Goal: Transaction & Acquisition: Purchase product/service

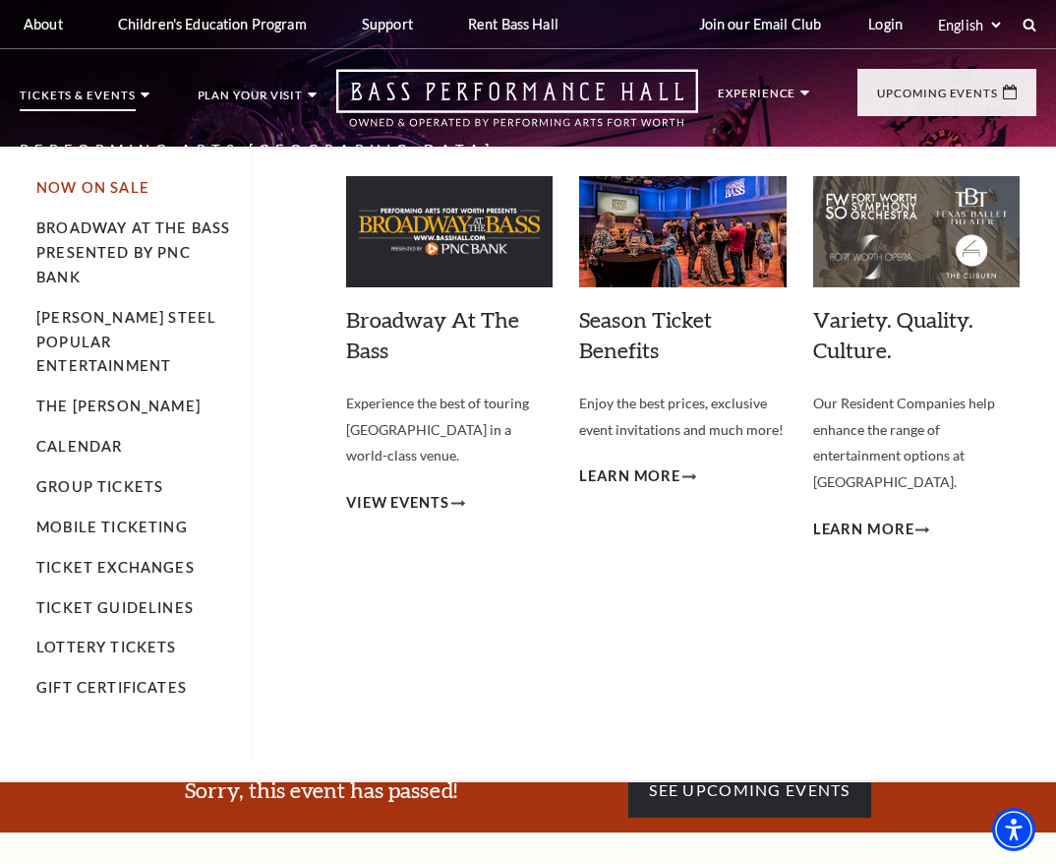
click at [90, 183] on link "Now On Sale" at bounding box center [92, 187] width 113 height 17
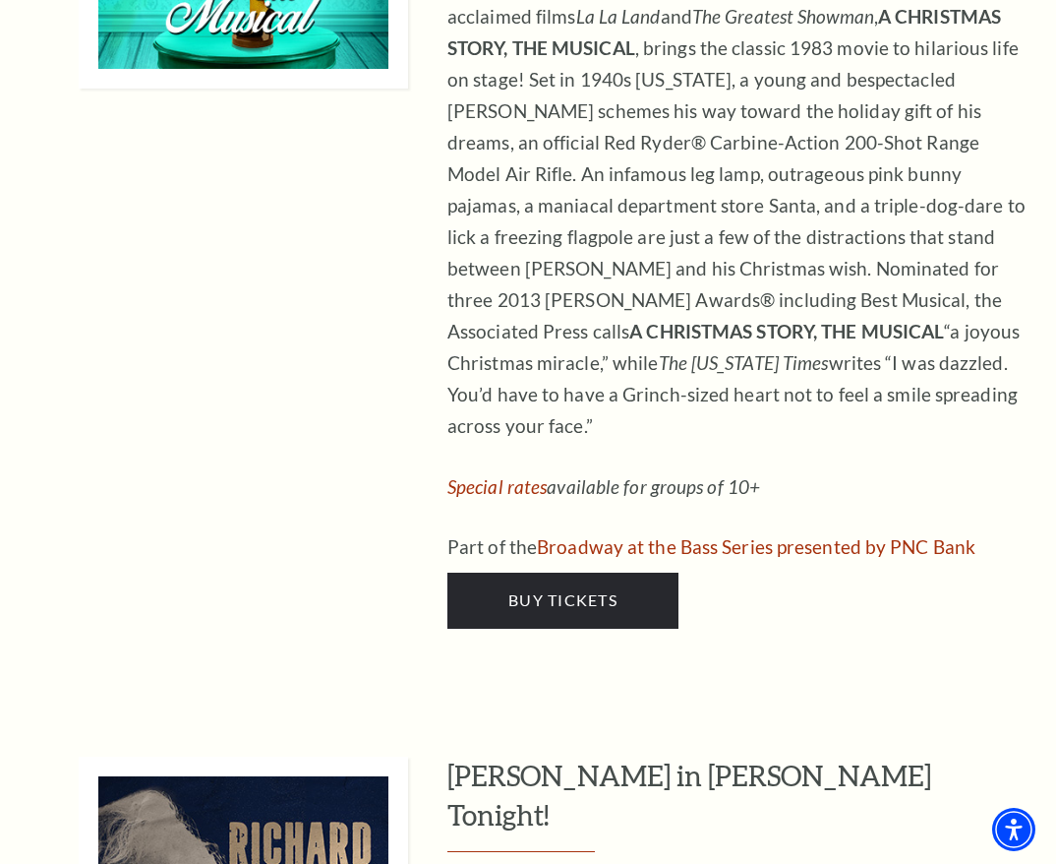
scroll to position [7770, 0]
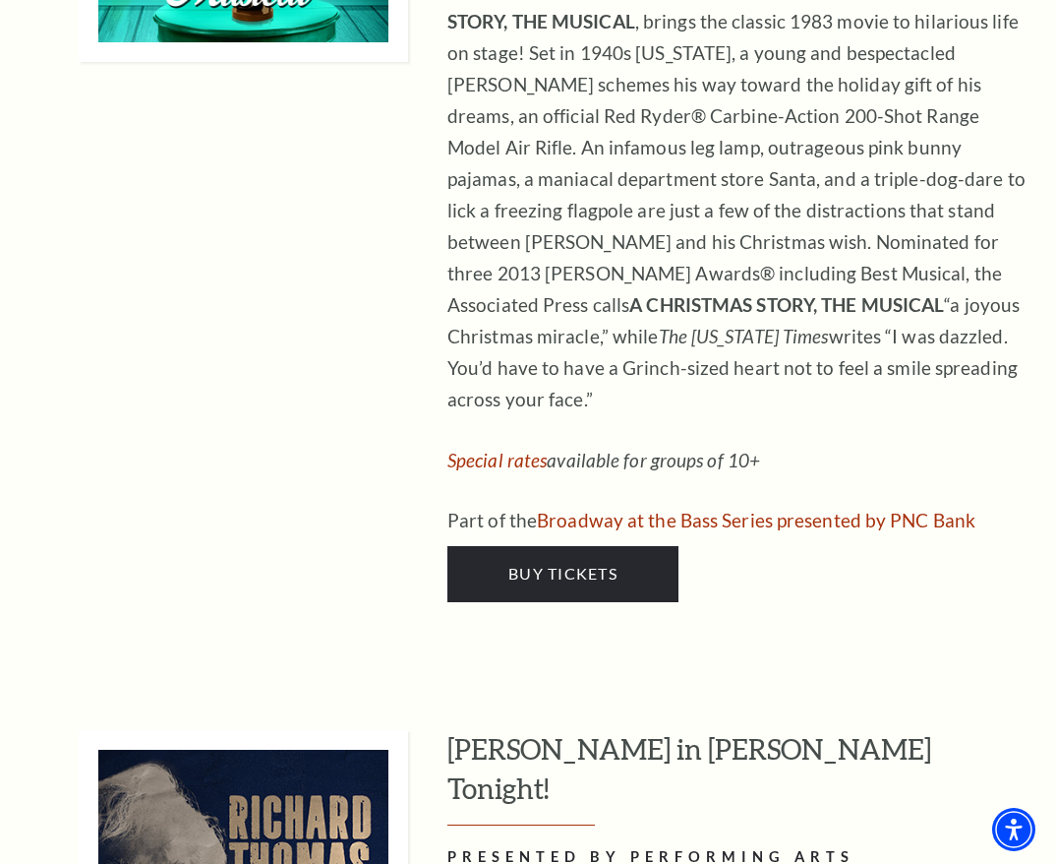
drag, startPoint x: 813, startPoint y: 489, endPoint x: 729, endPoint y: 470, distance: 86.6
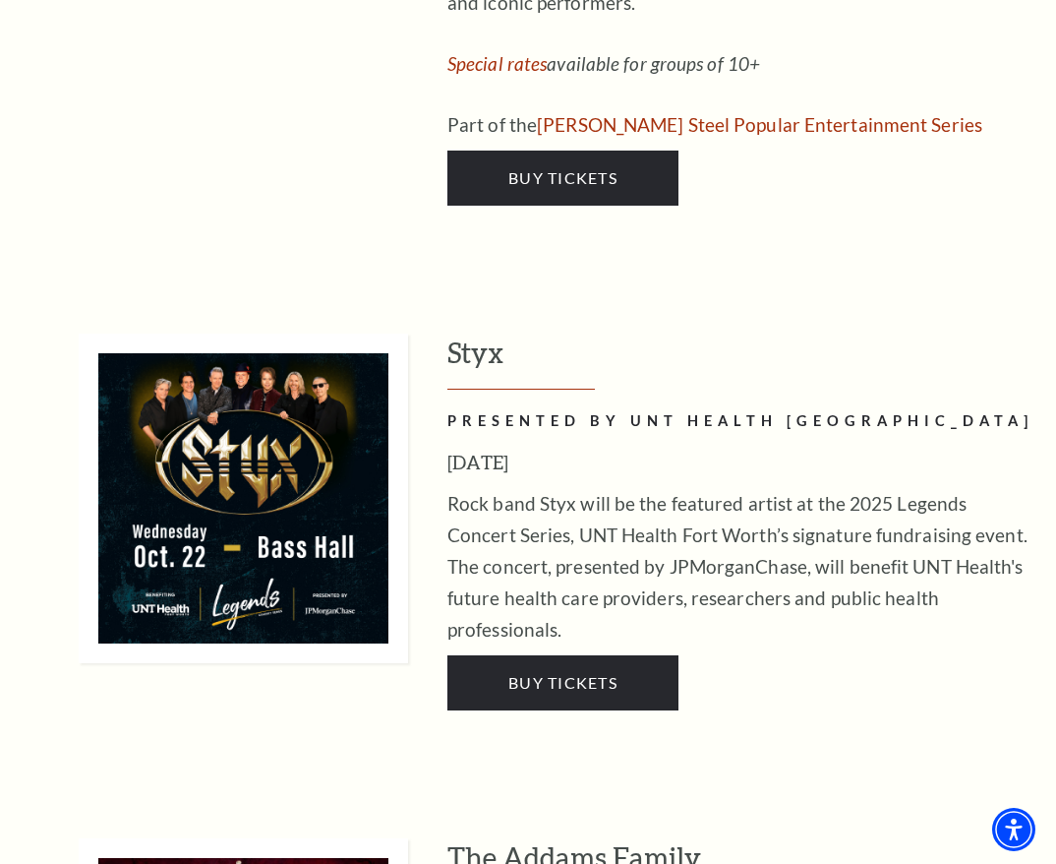
scroll to position [2262, 0]
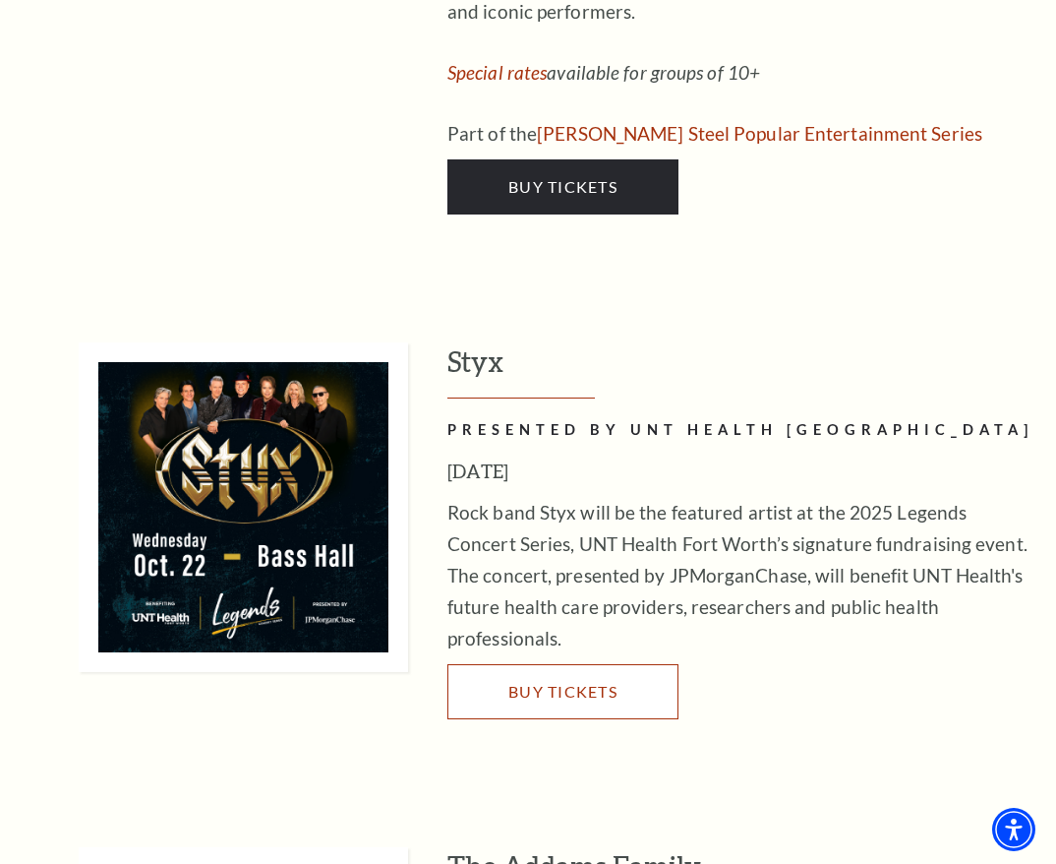
click at [565, 682] on span "Buy Tickets" at bounding box center [562, 691] width 109 height 19
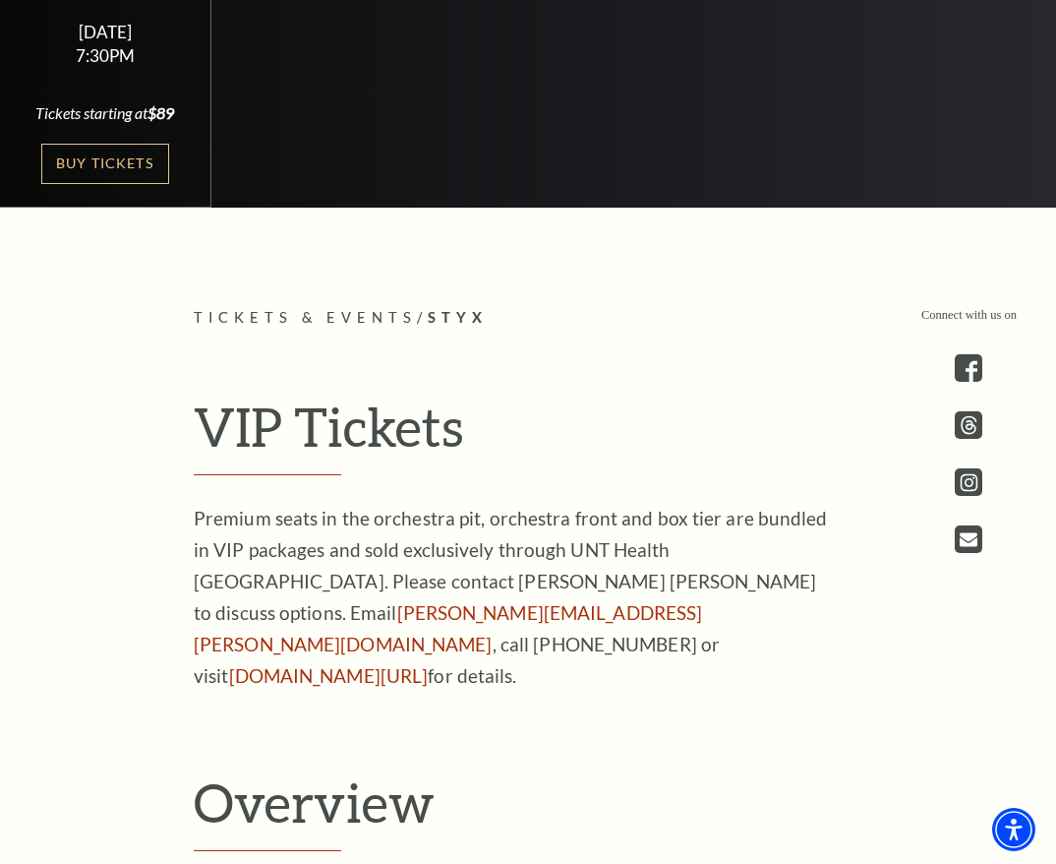
scroll to position [564, 0]
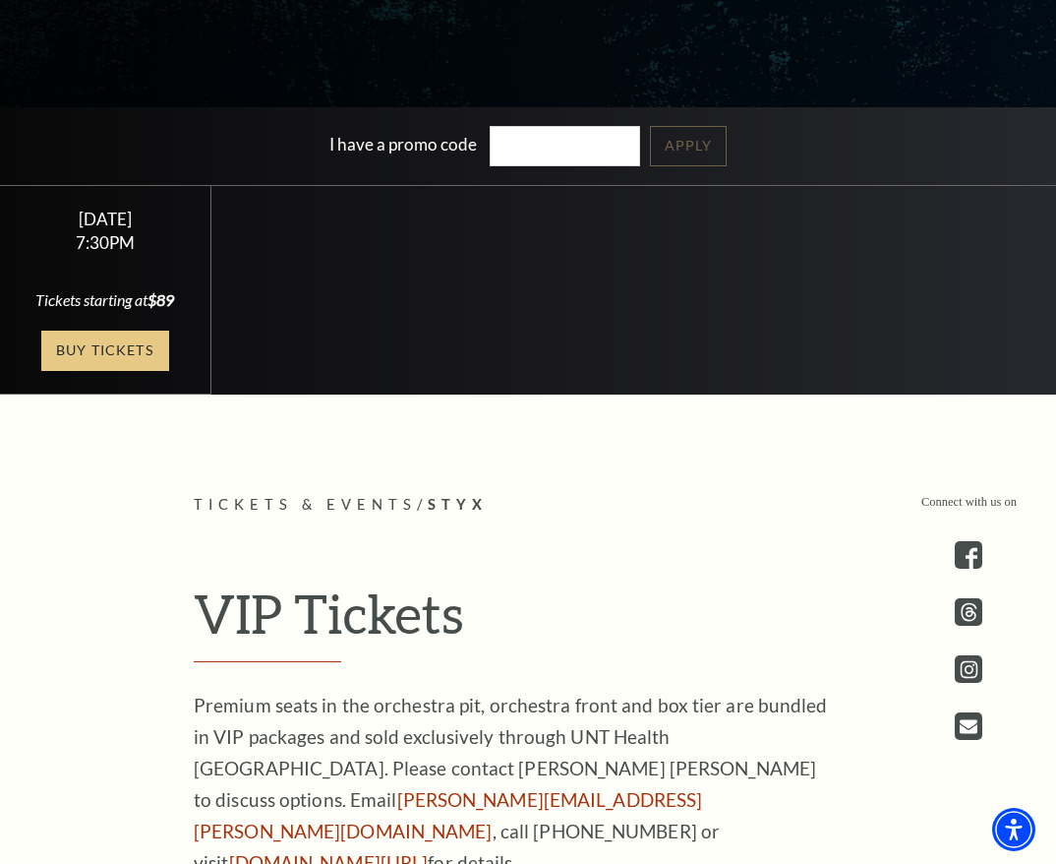
click at [101, 371] on link "Buy Tickets" at bounding box center [105, 350] width 128 height 40
click at [113, 371] on link "Buy Tickets" at bounding box center [105, 350] width 128 height 40
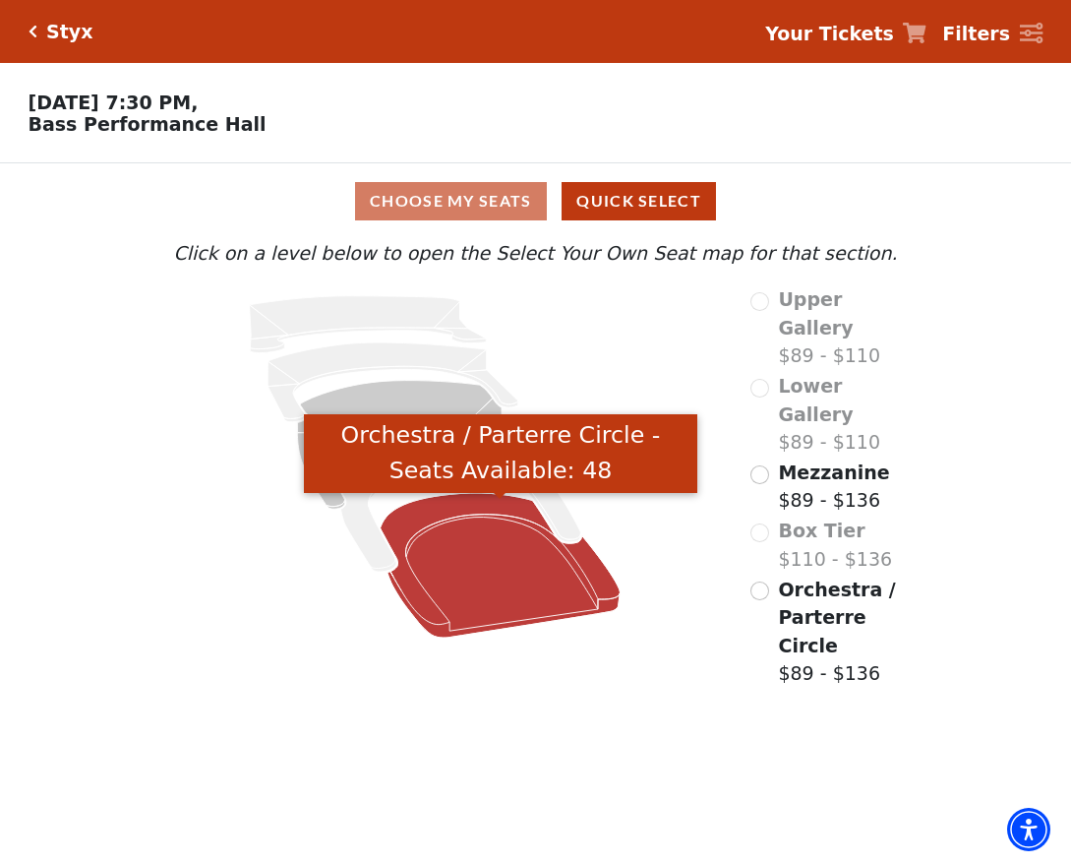
click at [486, 576] on icon "Orchestra / Parterre Circle - Seats Available: 48" at bounding box center [501, 565] width 240 height 145
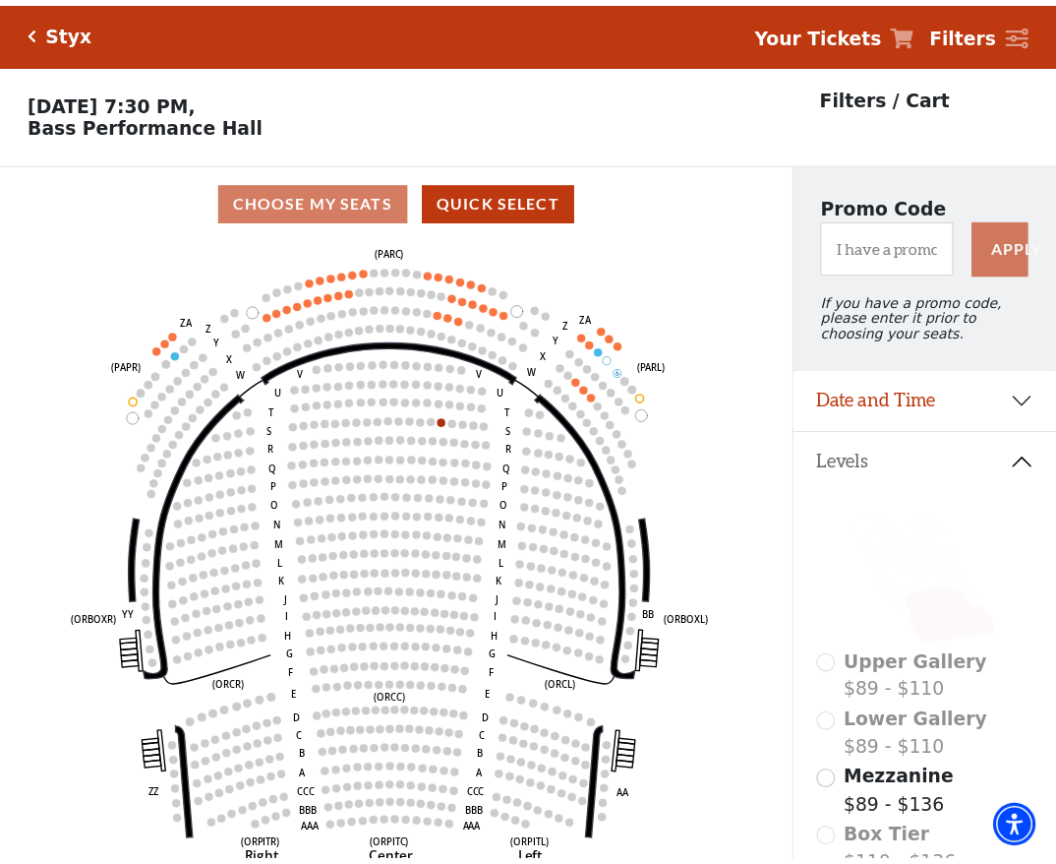
scroll to position [91, 0]
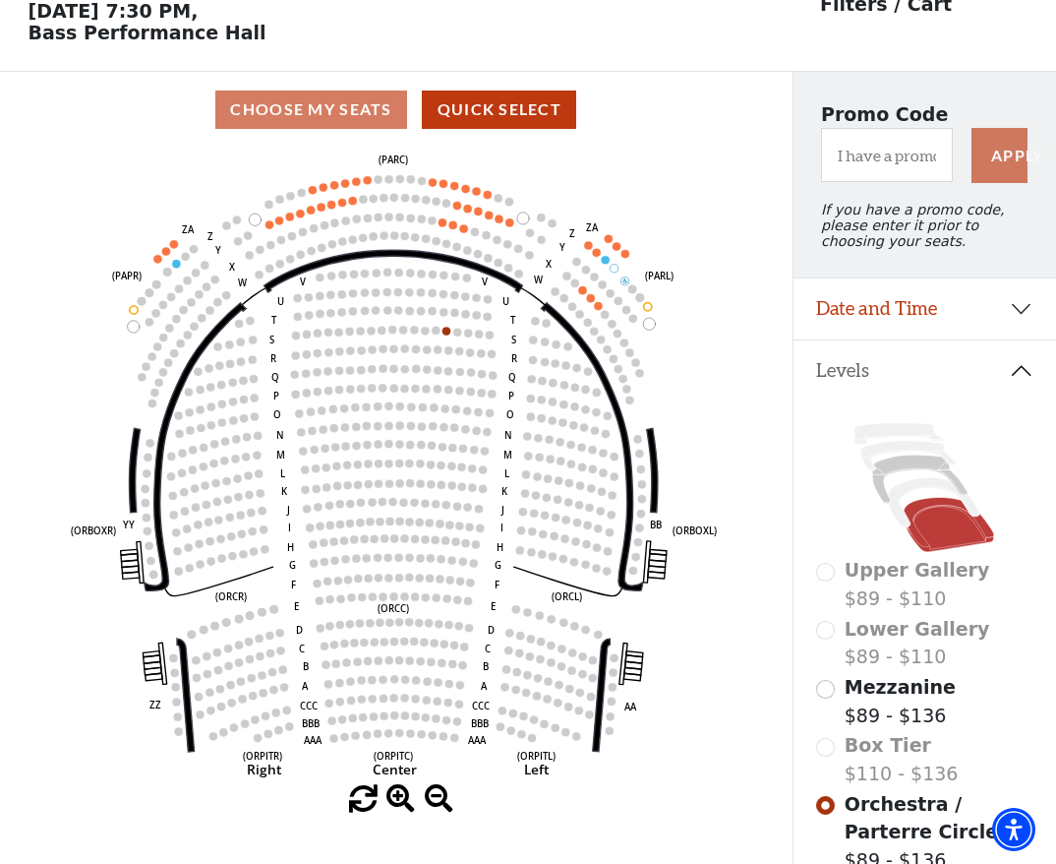
click at [467, 233] on use "Seat Selected" at bounding box center [463, 228] width 9 height 9
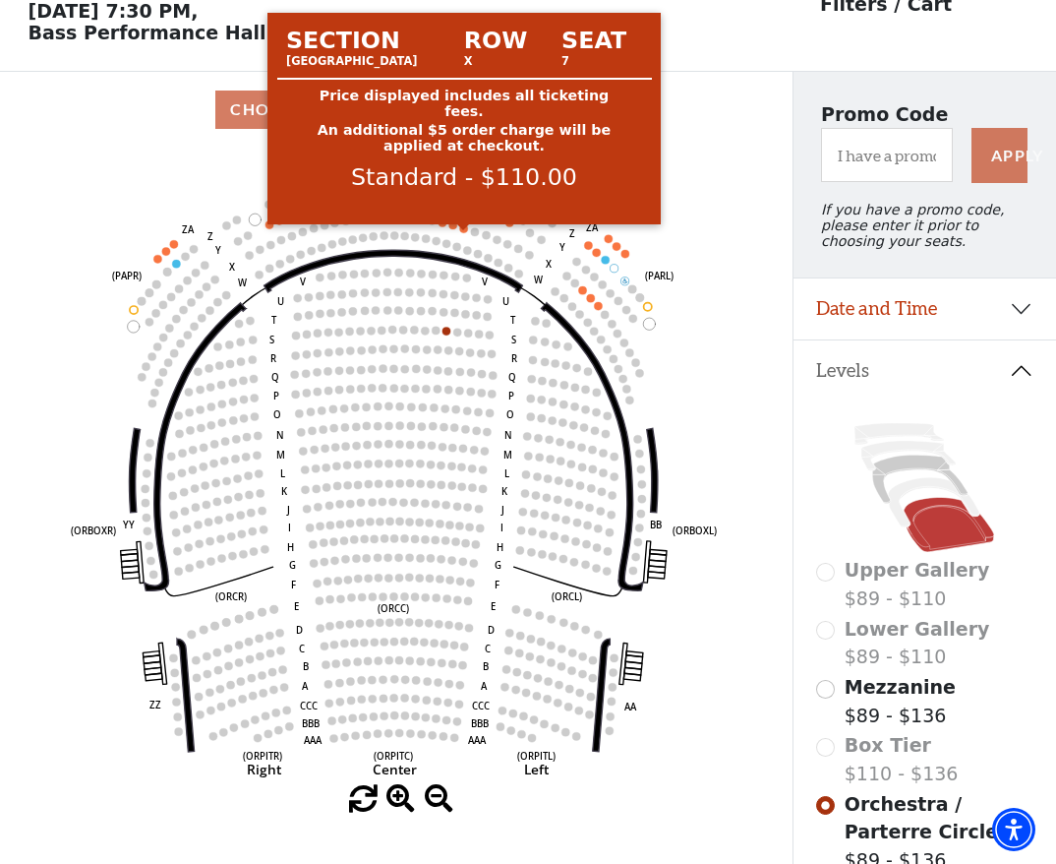
click at [464, 232] on circle at bounding box center [464, 228] width 8 height 8
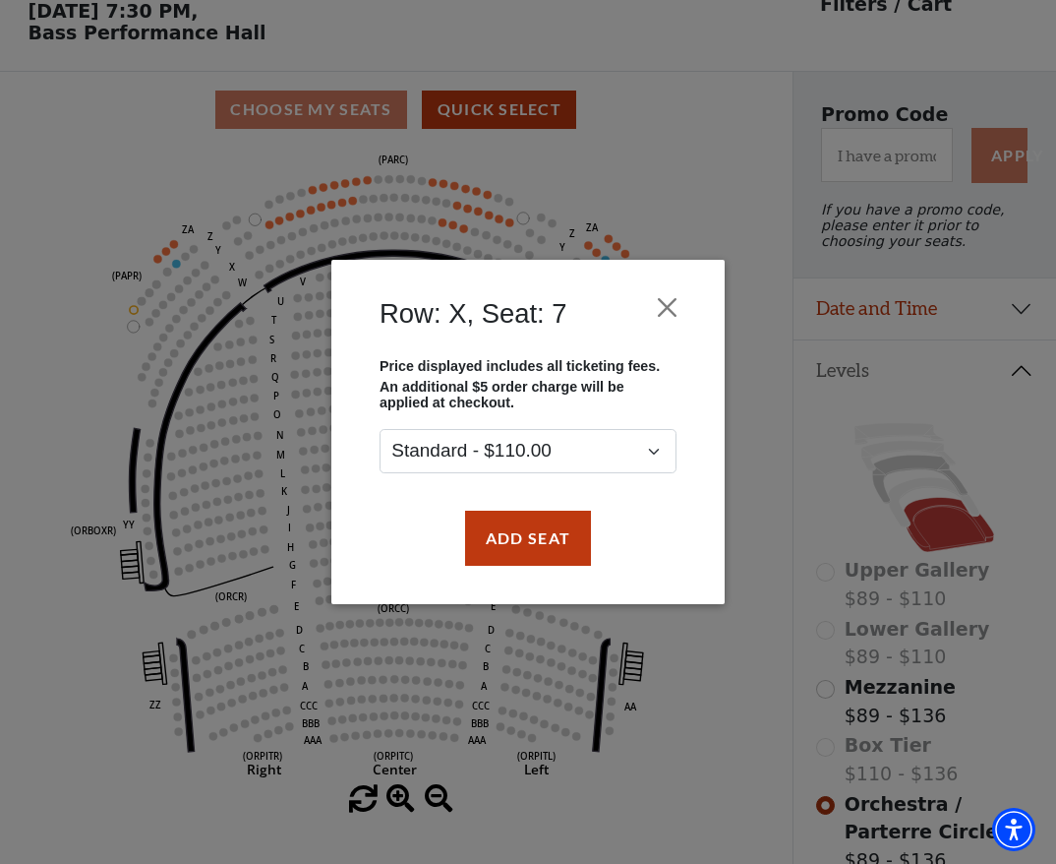
click at [464, 236] on div "Row: X, Seat: 7 Price displayed includes all ticketing fees. An additional $5 o…" at bounding box center [528, 432] width 1056 height 864
click at [663, 302] on button "Close" at bounding box center [667, 306] width 37 height 37
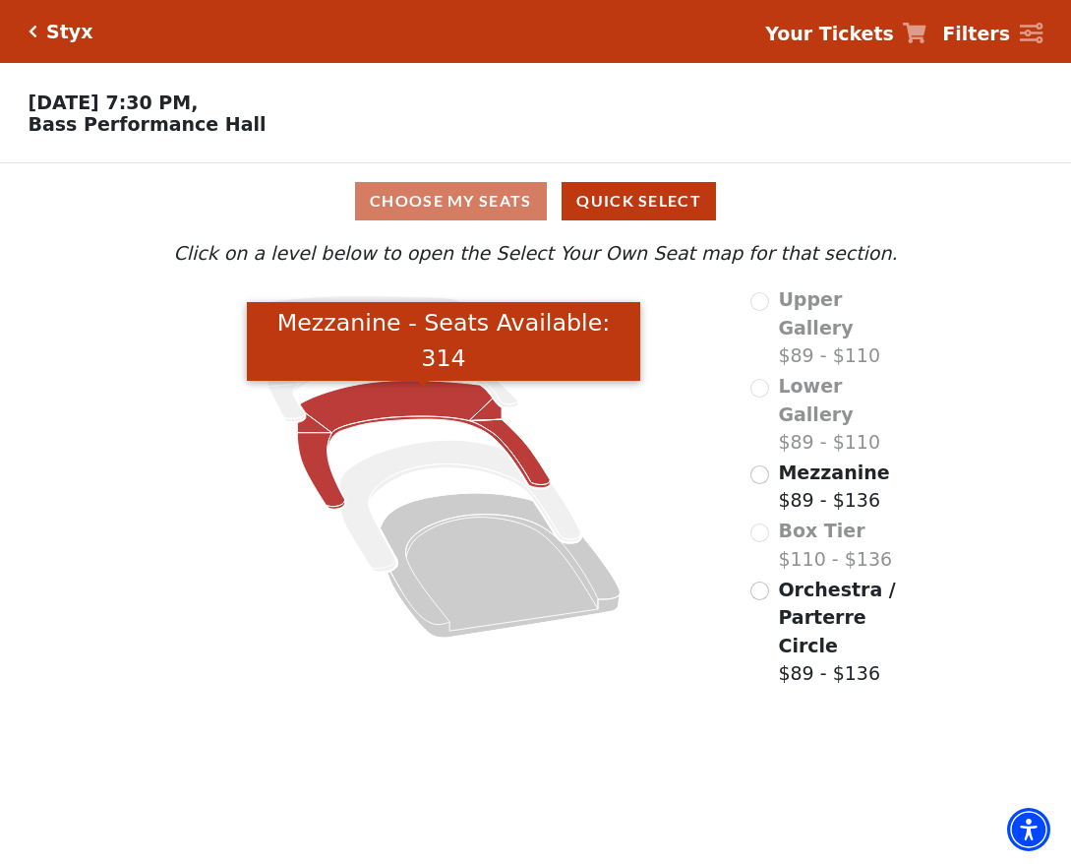
click at [402, 407] on icon "Mezzanine - Seats Available: 314" at bounding box center [424, 445] width 253 height 129
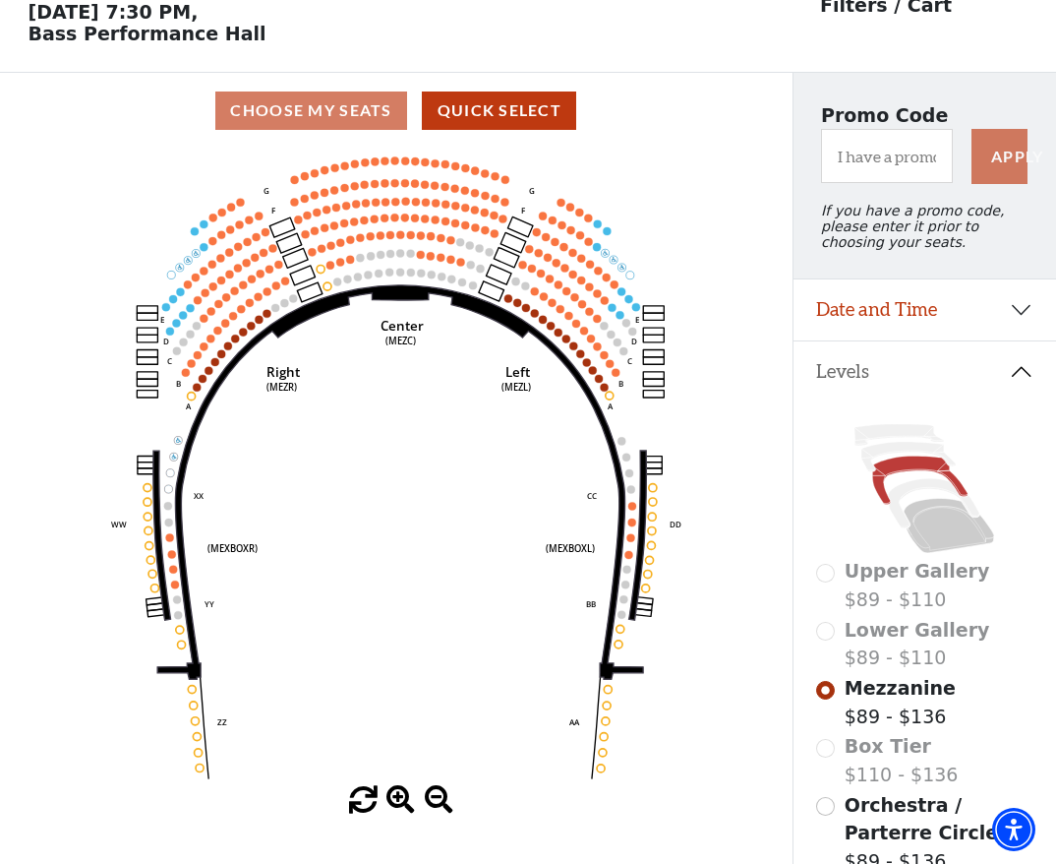
scroll to position [91, 0]
